Goal: Task Accomplishment & Management: Use online tool/utility

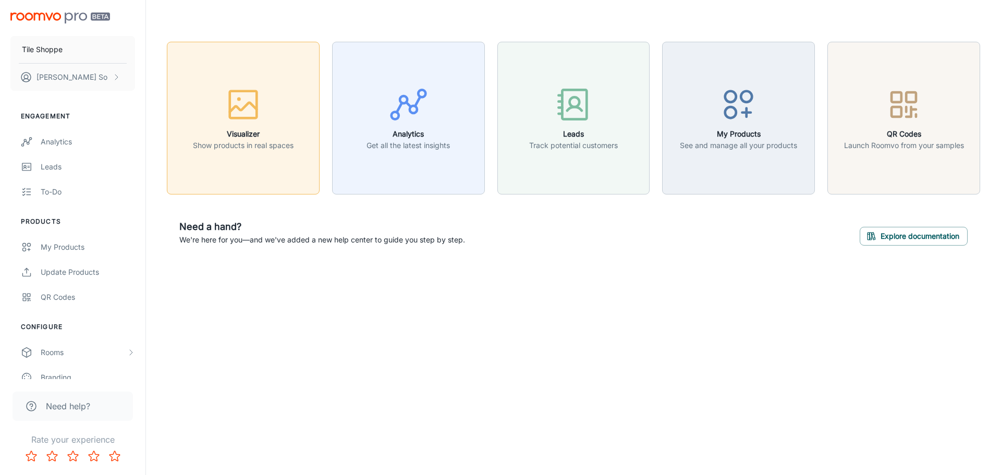
click at [217, 81] on button "Visualizer Show products in real spaces" at bounding box center [243, 118] width 153 height 153
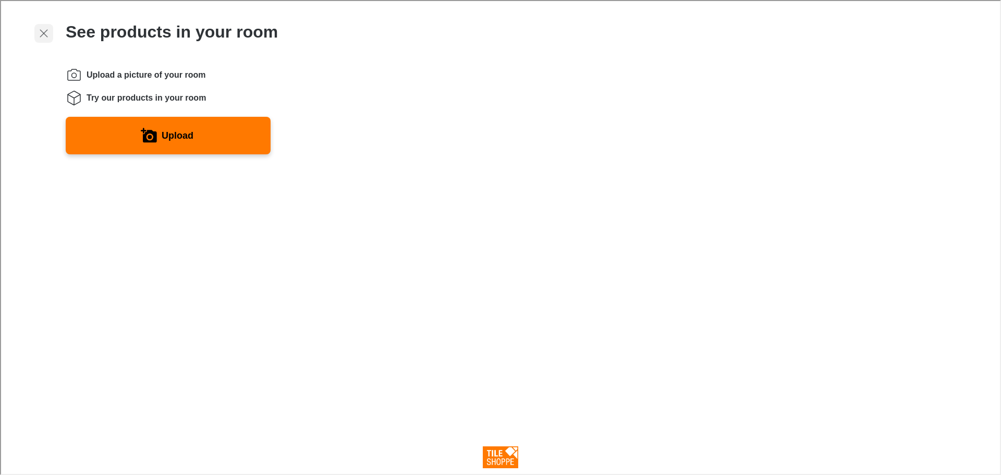
click at [38, 38] on icon "Exit visualizer" at bounding box center [42, 32] width 13 height 13
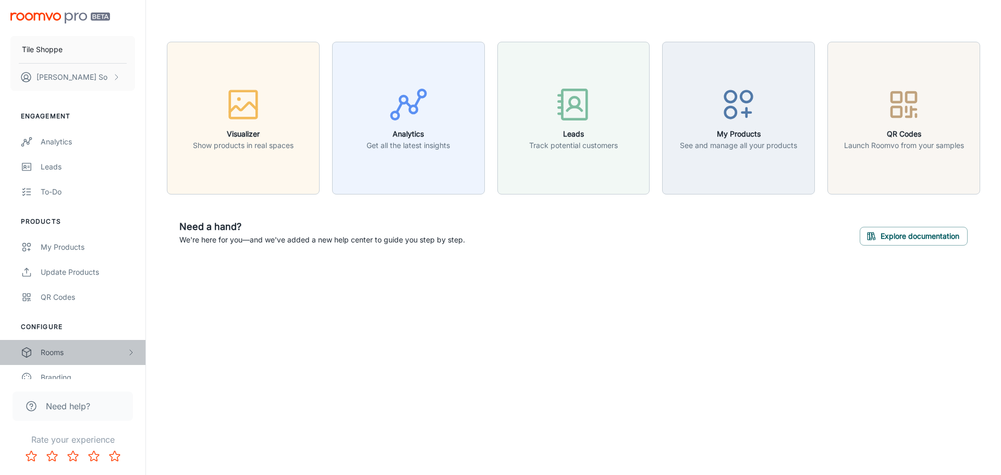
click at [79, 357] on div "Rooms" at bounding box center [84, 352] width 86 height 11
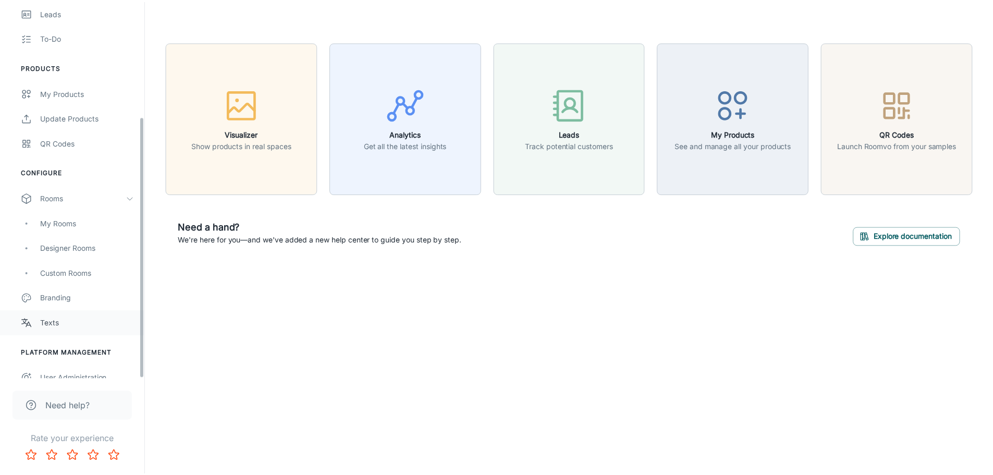
scroll to position [166, 0]
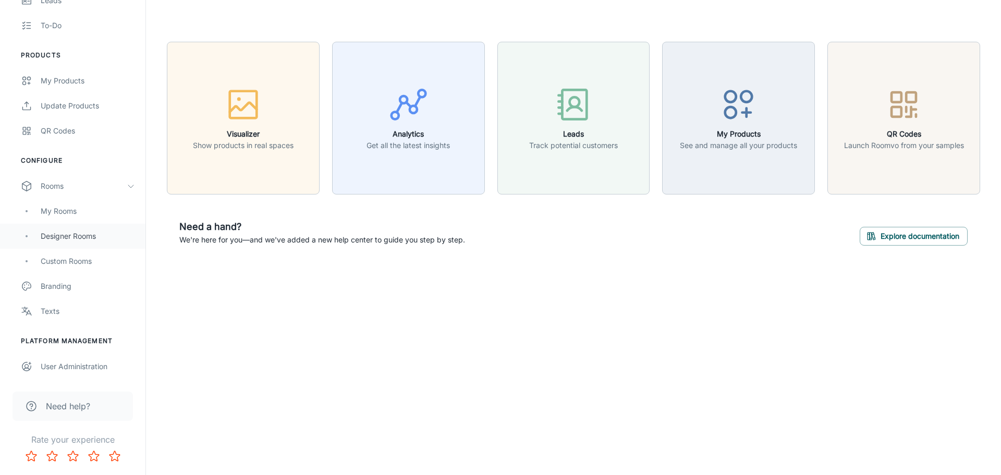
click at [88, 235] on div "Designer Rooms" at bounding box center [88, 235] width 94 height 11
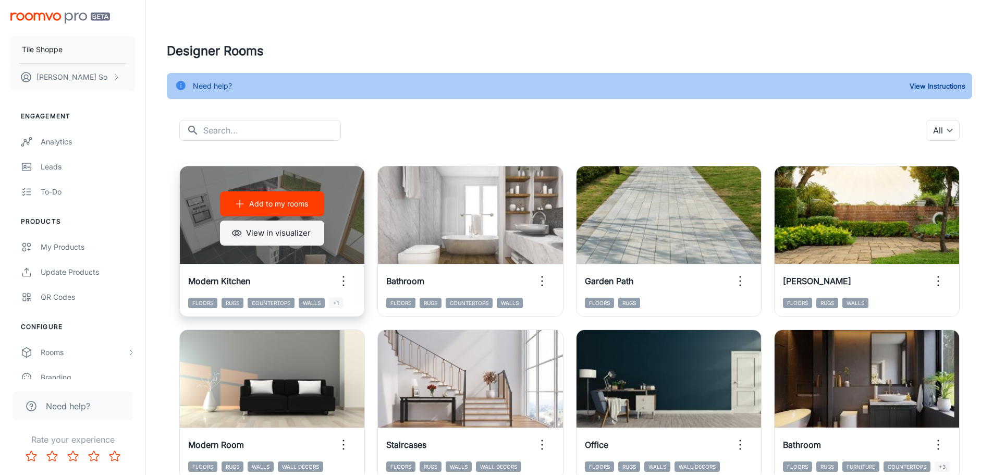
click at [289, 233] on button "View in visualizer" at bounding box center [272, 233] width 104 height 25
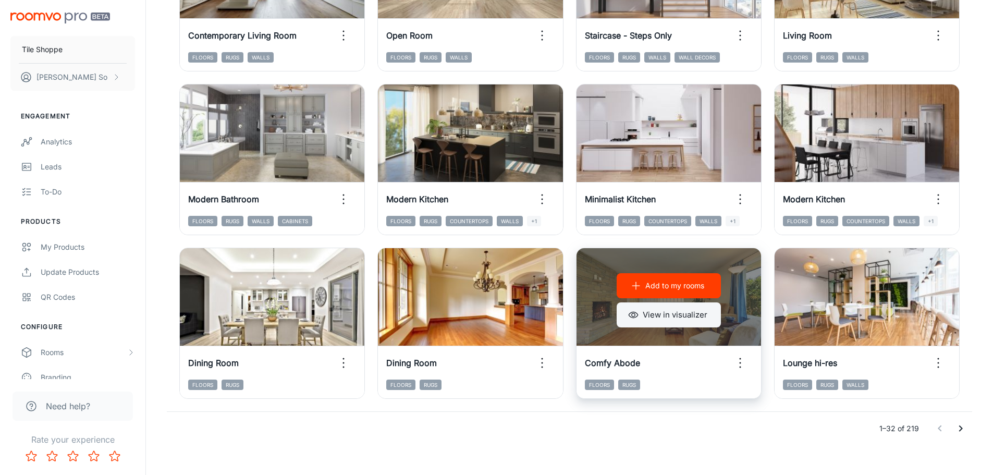
scroll to position [1076, 0]
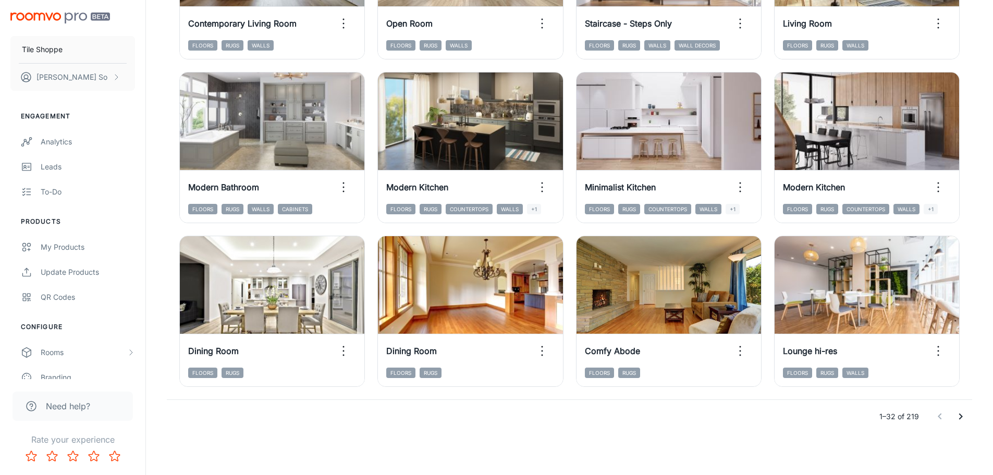
click at [960, 423] on button "Go to next page" at bounding box center [960, 416] width 21 height 21
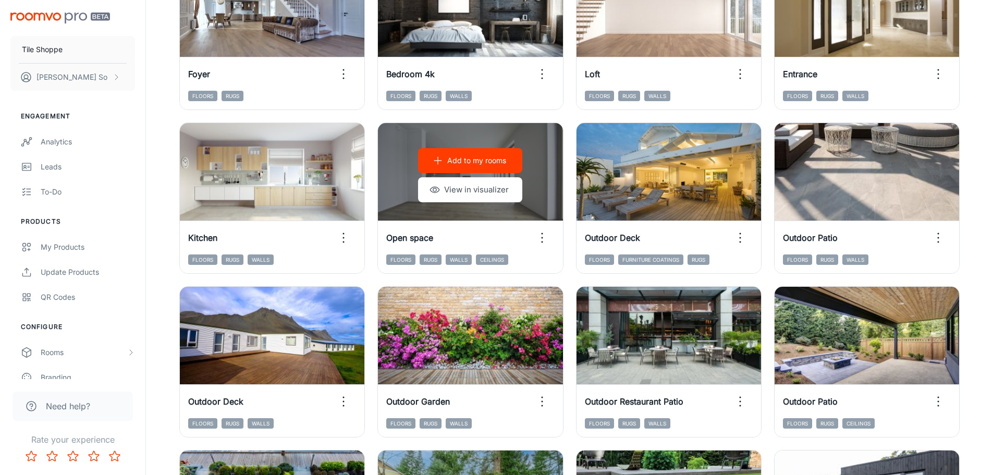
scroll to position [33, 0]
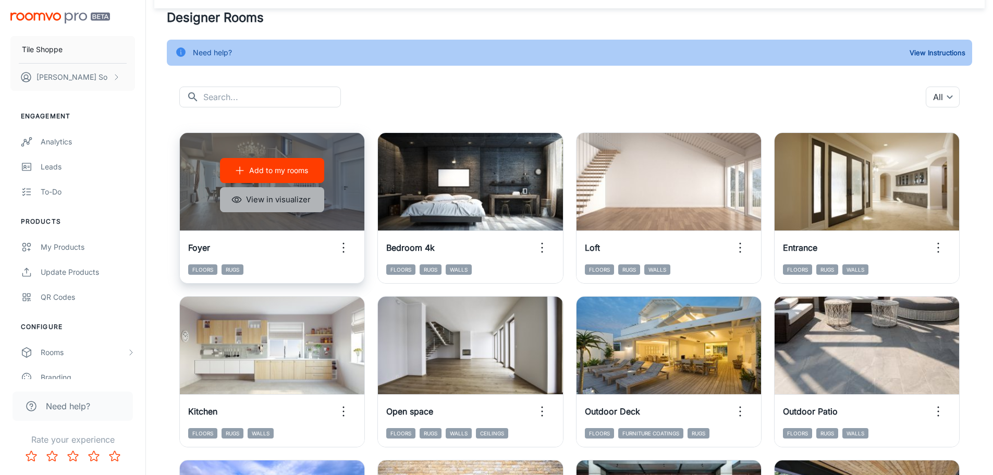
click at [258, 201] on button "View in visualizer" at bounding box center [272, 199] width 104 height 25
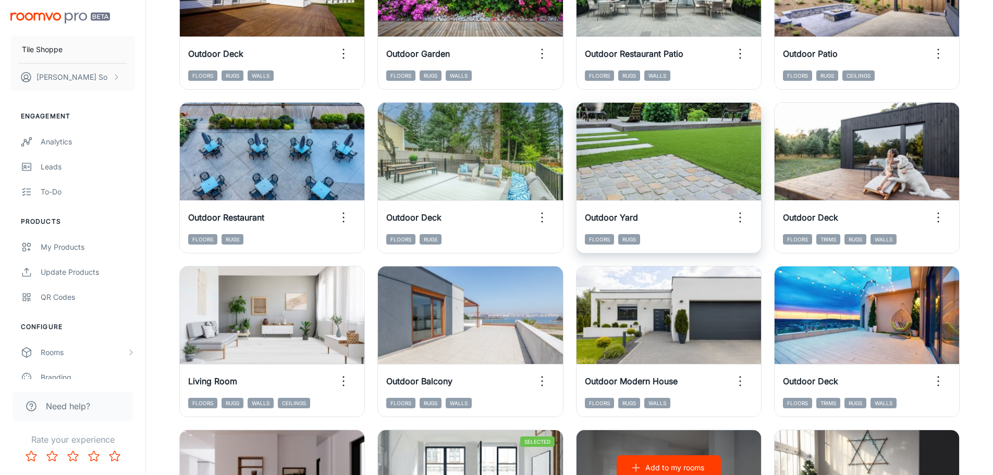
scroll to position [1076, 0]
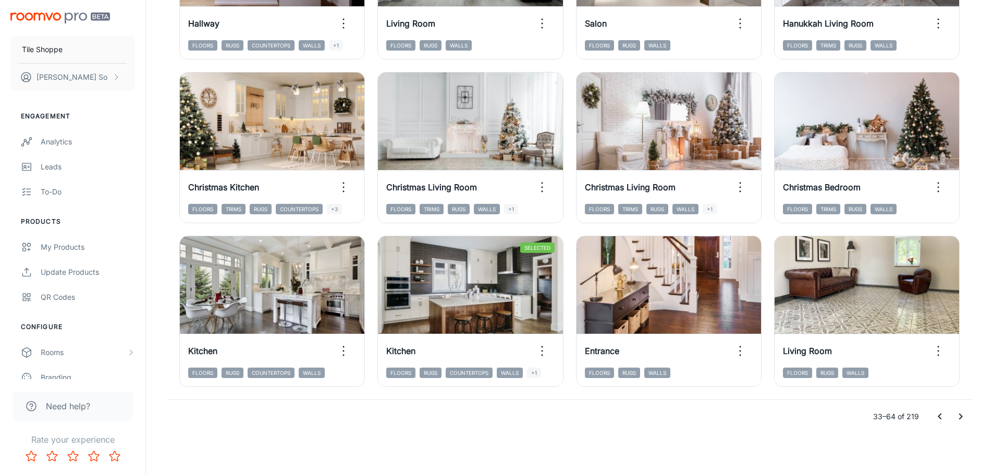
click at [958, 417] on icon "Go to next page" at bounding box center [960, 416] width 13 height 13
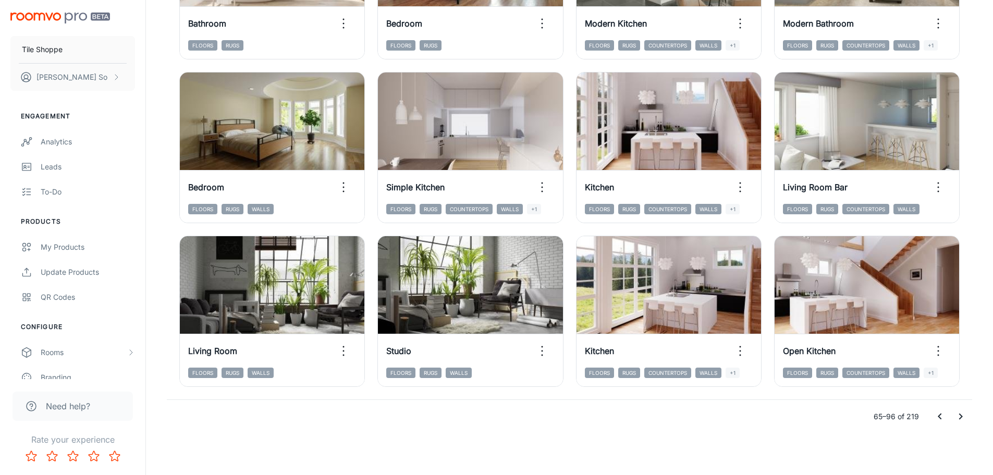
click at [958, 408] on button "Go to next page" at bounding box center [960, 416] width 21 height 21
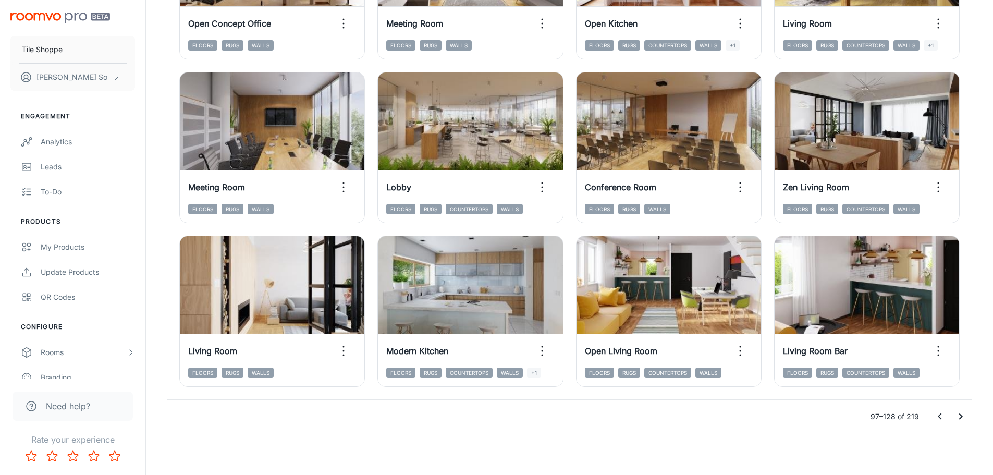
click at [957, 412] on icon "Go to next page" at bounding box center [960, 416] width 13 height 13
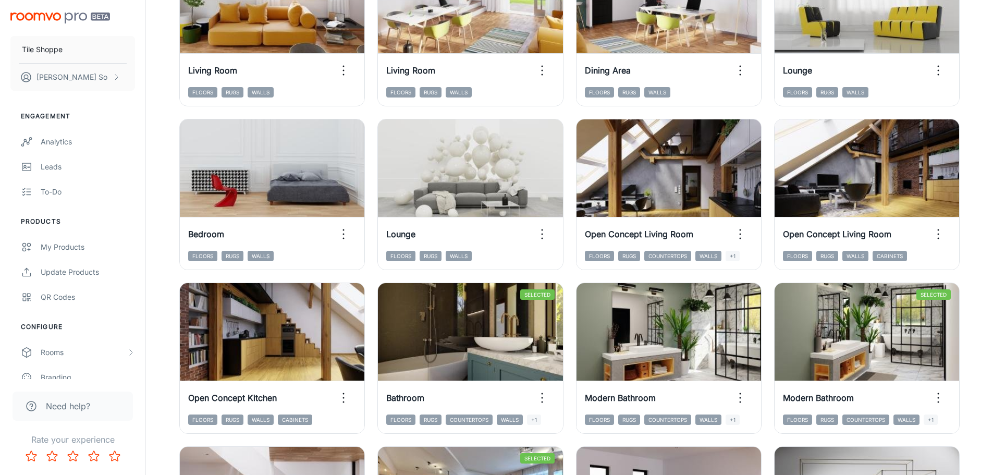
scroll to position [381, 0]
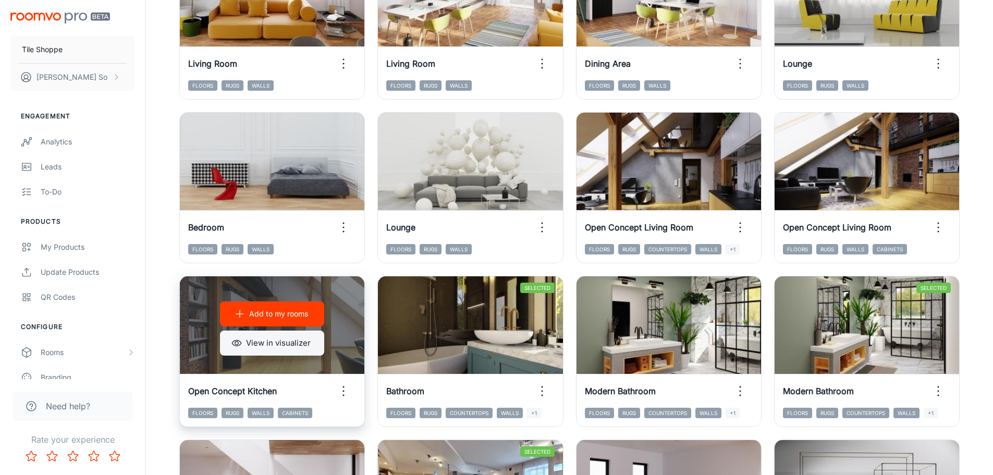
click at [300, 352] on button "View in visualizer" at bounding box center [272, 342] width 104 height 25
